Goal: Task Accomplishment & Management: Manage account settings

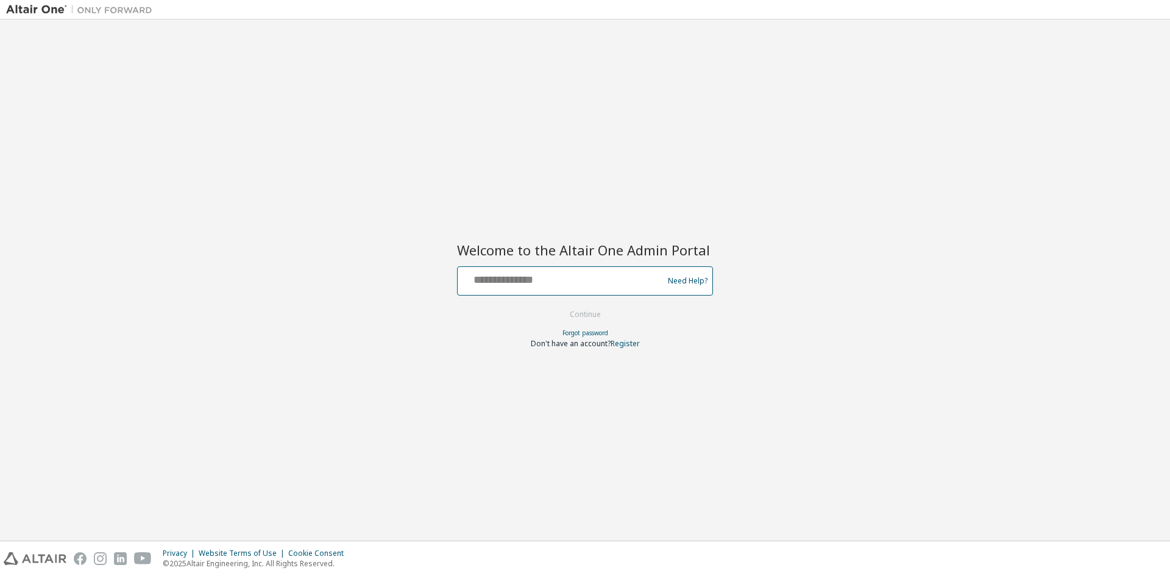
click at [557, 279] on input "text" at bounding box center [561, 278] width 199 height 18
type input "**********"
click at [605, 316] on button "Continue" at bounding box center [585, 314] width 57 height 18
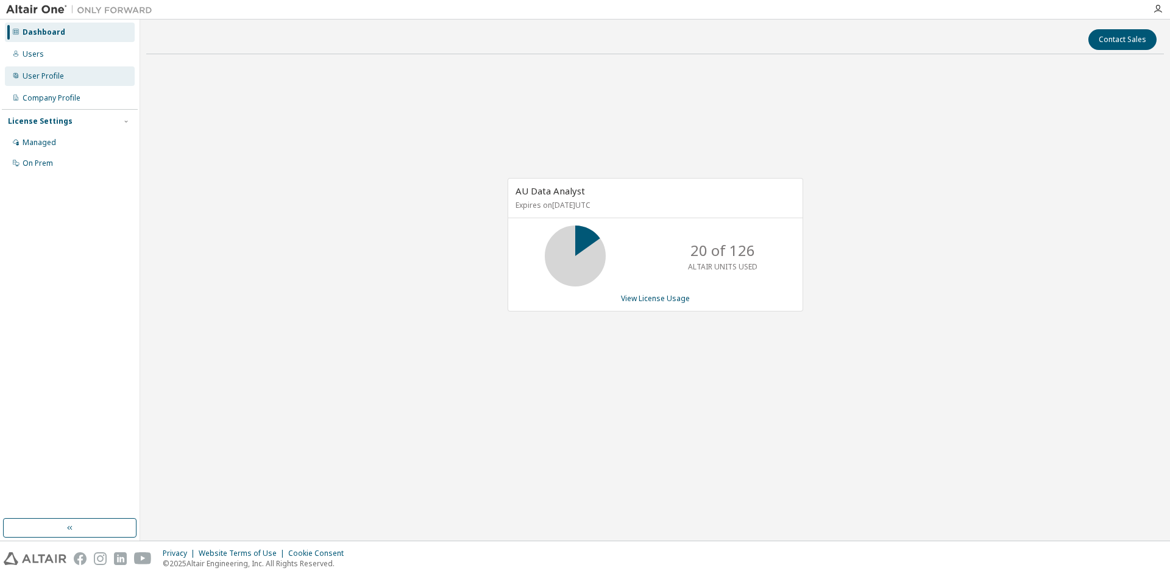
click at [57, 69] on div "User Profile" at bounding box center [70, 75] width 130 height 19
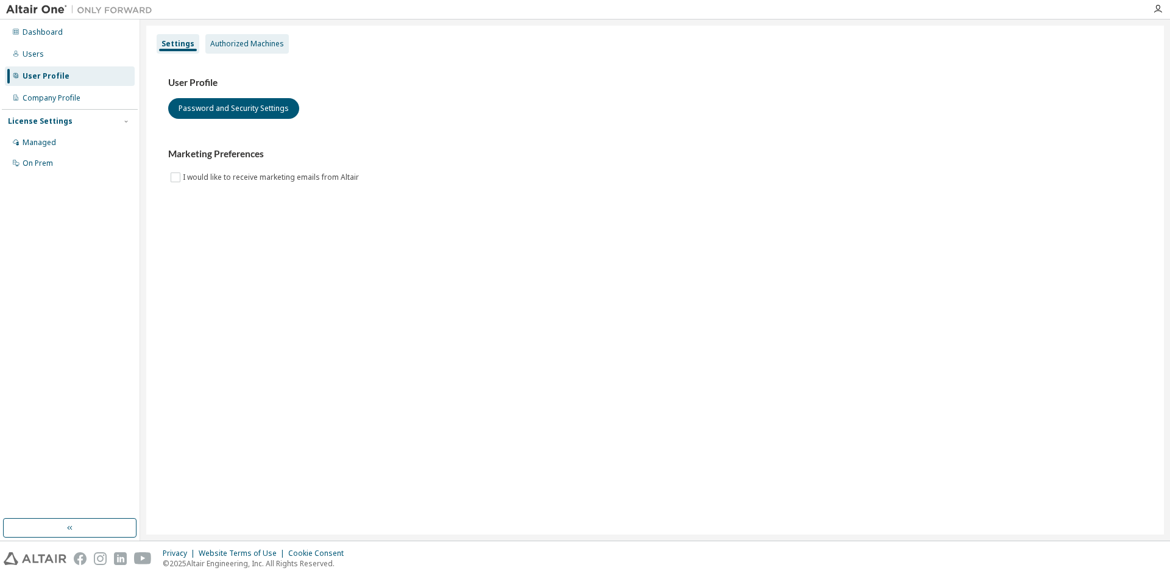
click at [257, 51] on div "Authorized Machines" at bounding box center [246, 43] width 83 height 19
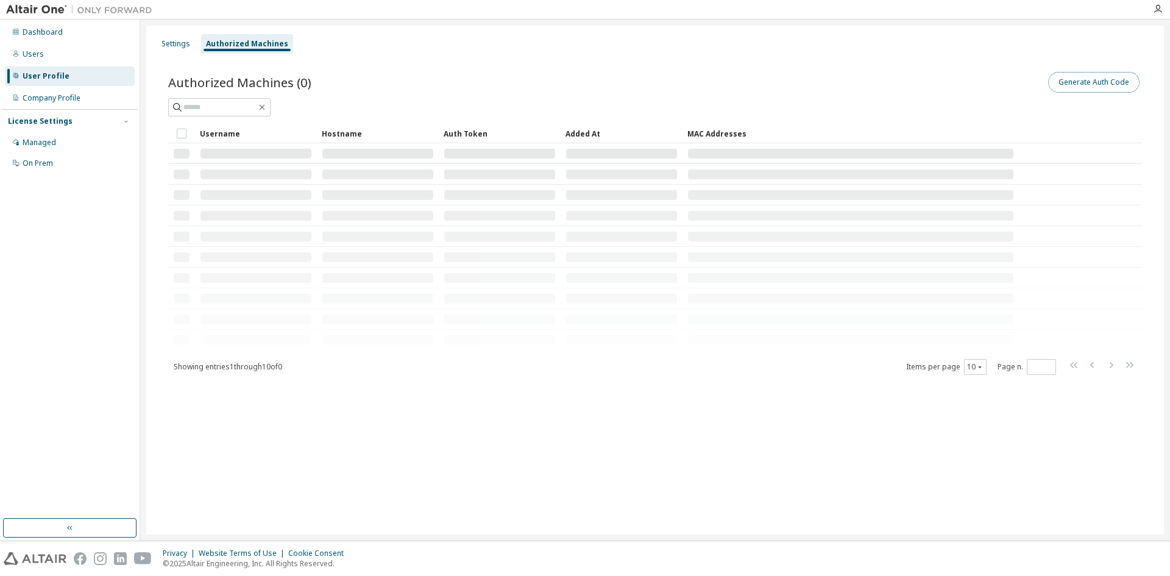
click at [1082, 84] on button "Generate Auth Code" at bounding box center [1093, 82] width 91 height 21
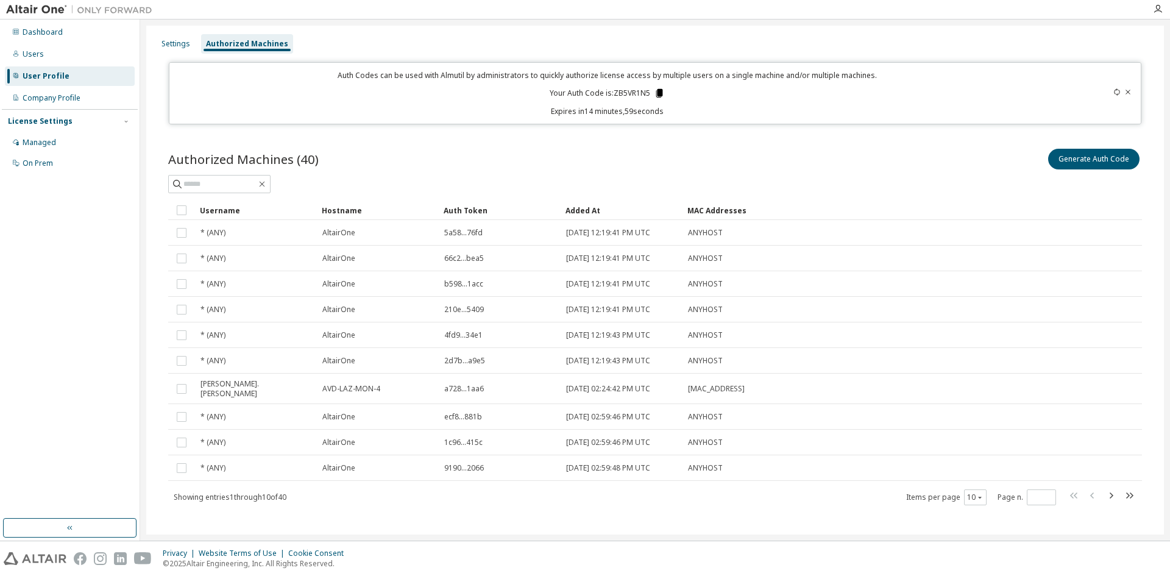
click at [660, 91] on icon at bounding box center [659, 93] width 11 height 11
